Goal: Find specific page/section: Locate a particular part of the current website

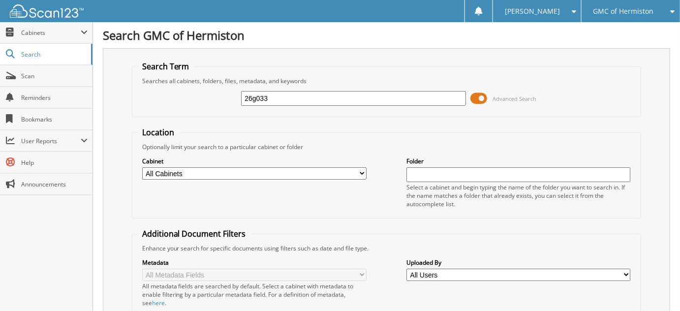
type input "26g033"
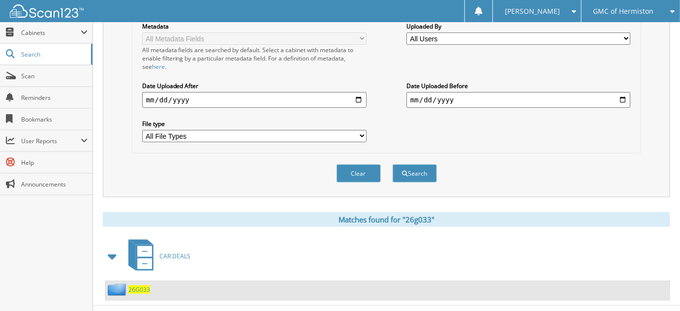
scroll to position [248, 0]
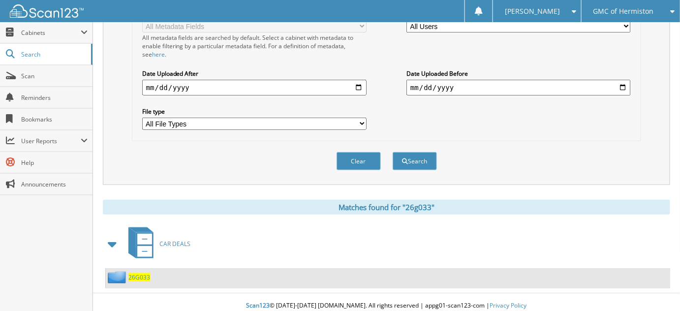
click at [143, 273] on span "26G033" at bounding box center [139, 277] width 22 height 8
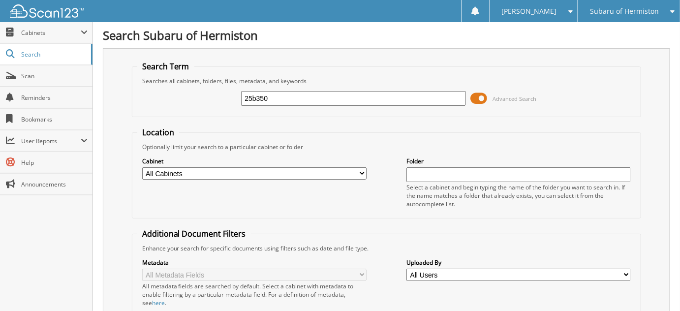
type input "25b350"
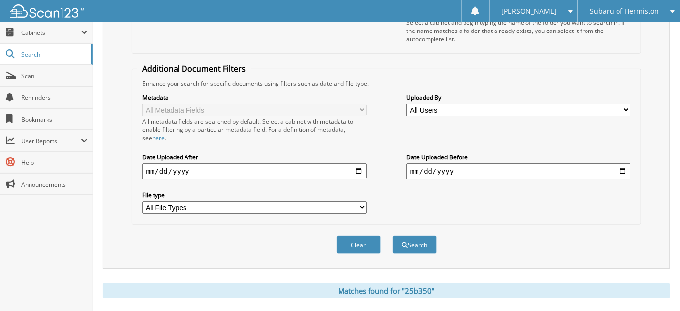
scroll to position [248, 0]
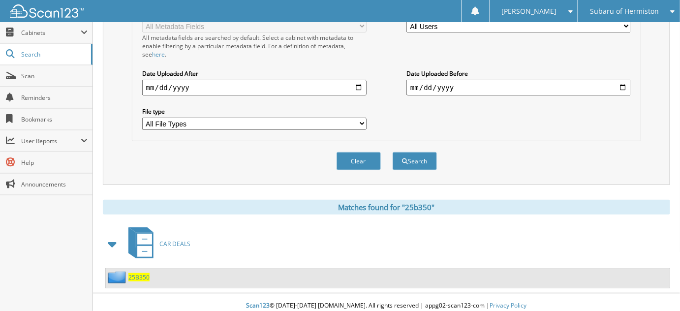
click at [140, 271] on div "25B350" at bounding box center [128, 277] width 44 height 12
click at [140, 273] on span "25B350" at bounding box center [138, 277] width 21 height 8
